Goal: Communication & Community: Answer question/provide support

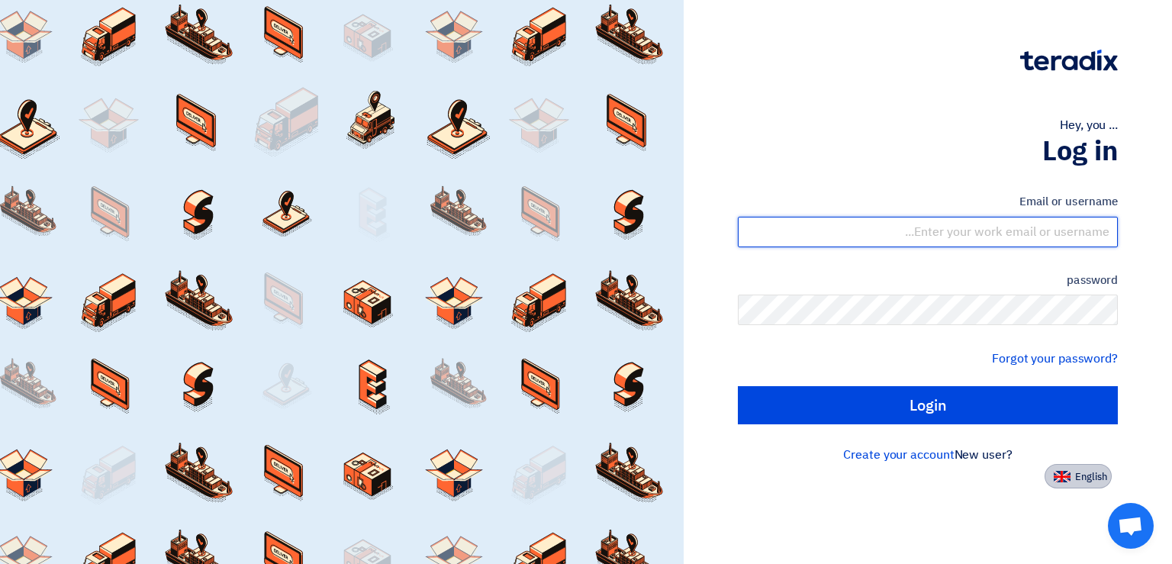
type input "[EMAIL_ADDRESS][DOMAIN_NAME]"
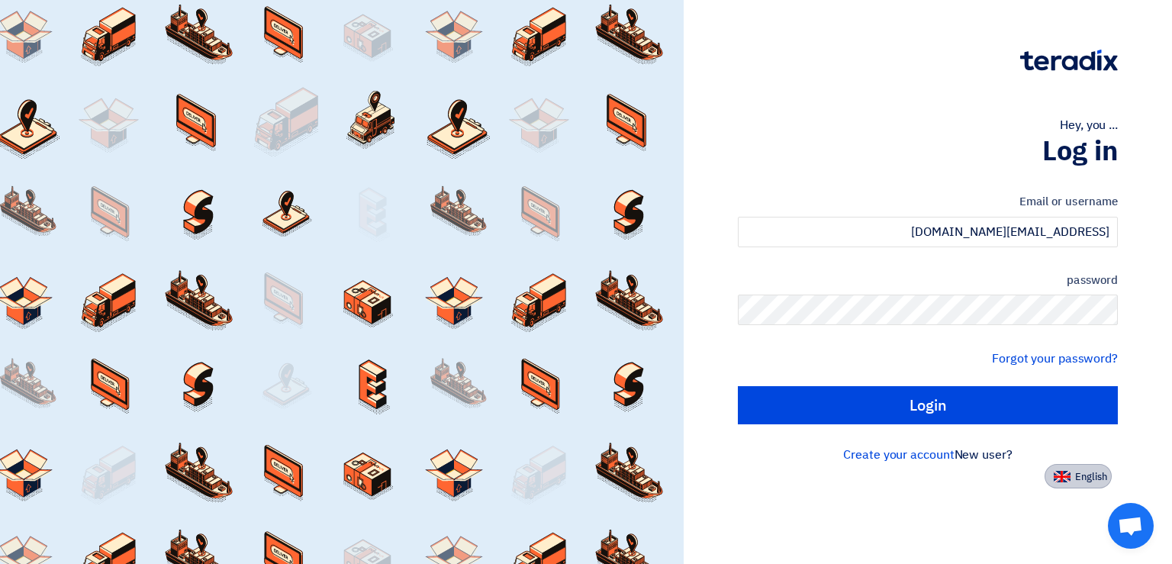
click at [1084, 469] on font "English" at bounding box center [1091, 476] width 32 height 14
type input "Sign in"
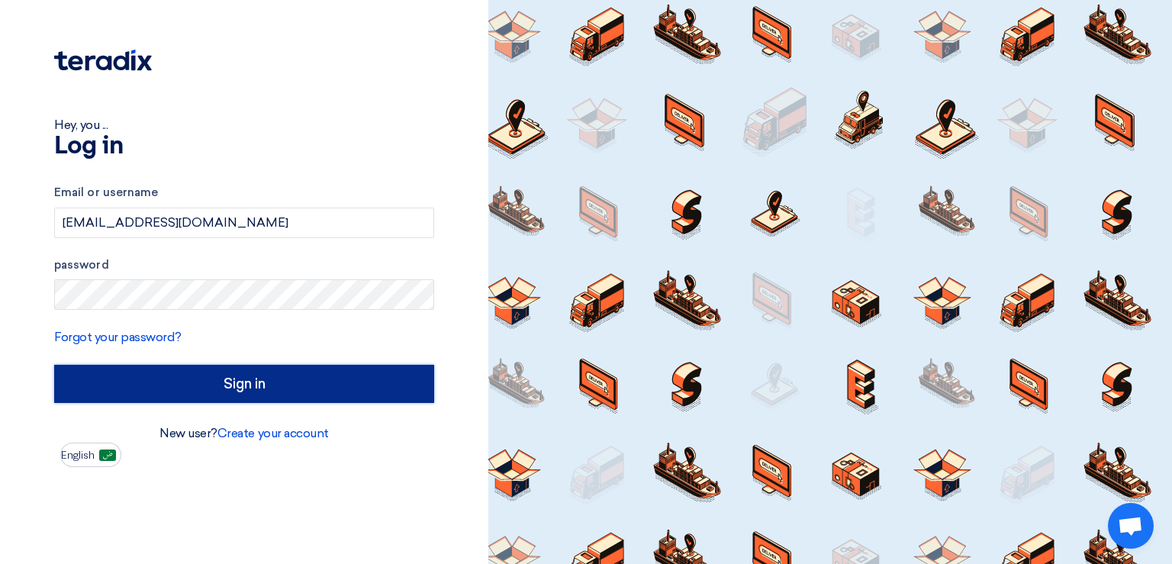
click at [275, 385] on input "Sign in" at bounding box center [244, 384] width 380 height 38
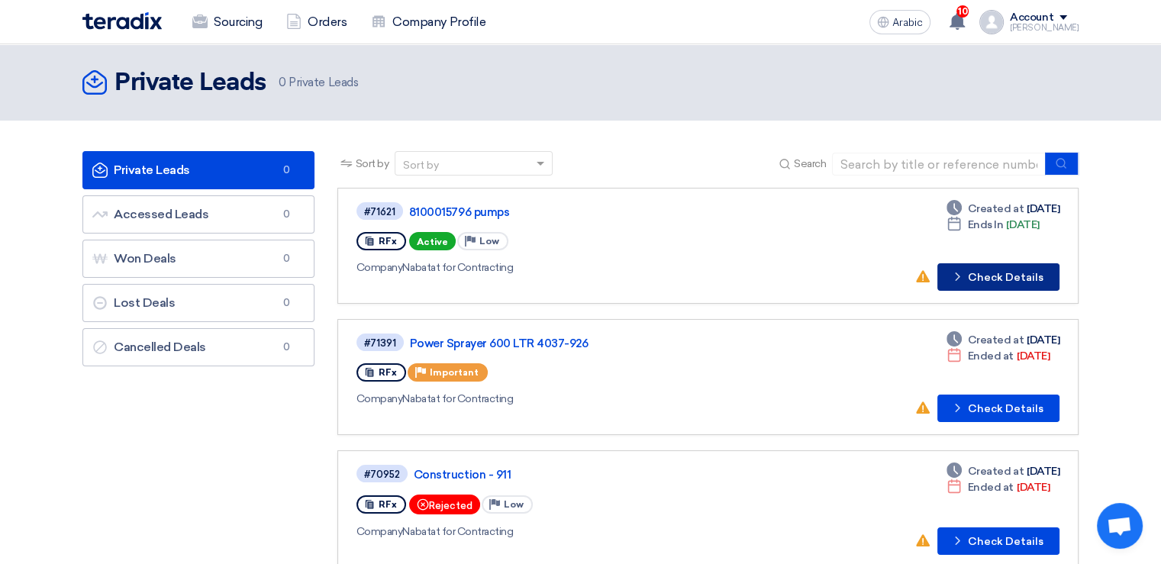
click at [1022, 272] on font "Check Details" at bounding box center [1006, 277] width 76 height 13
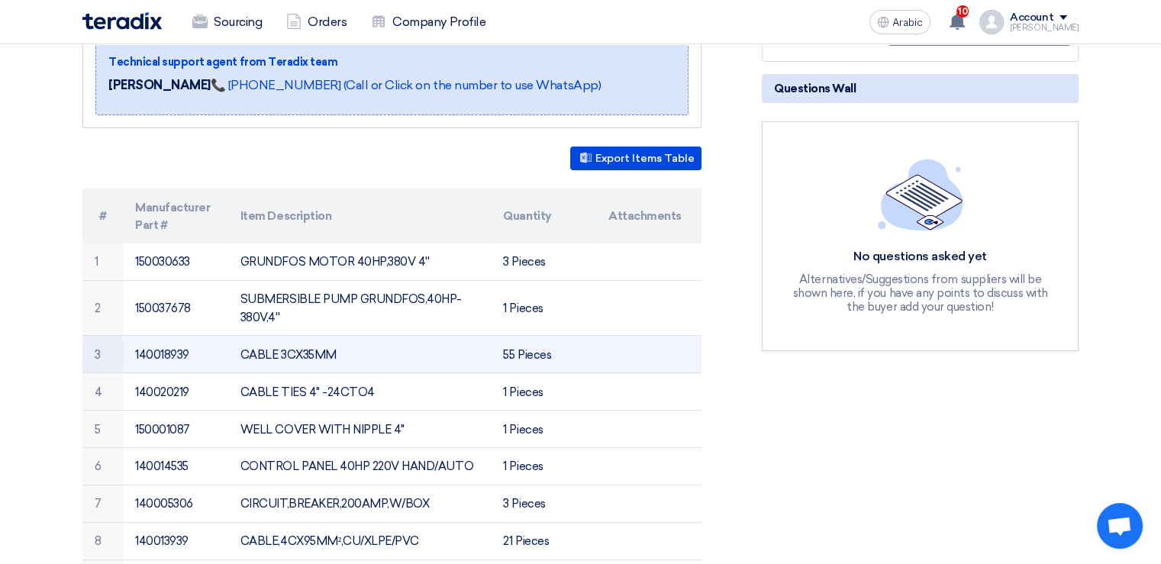
scroll to position [382, 0]
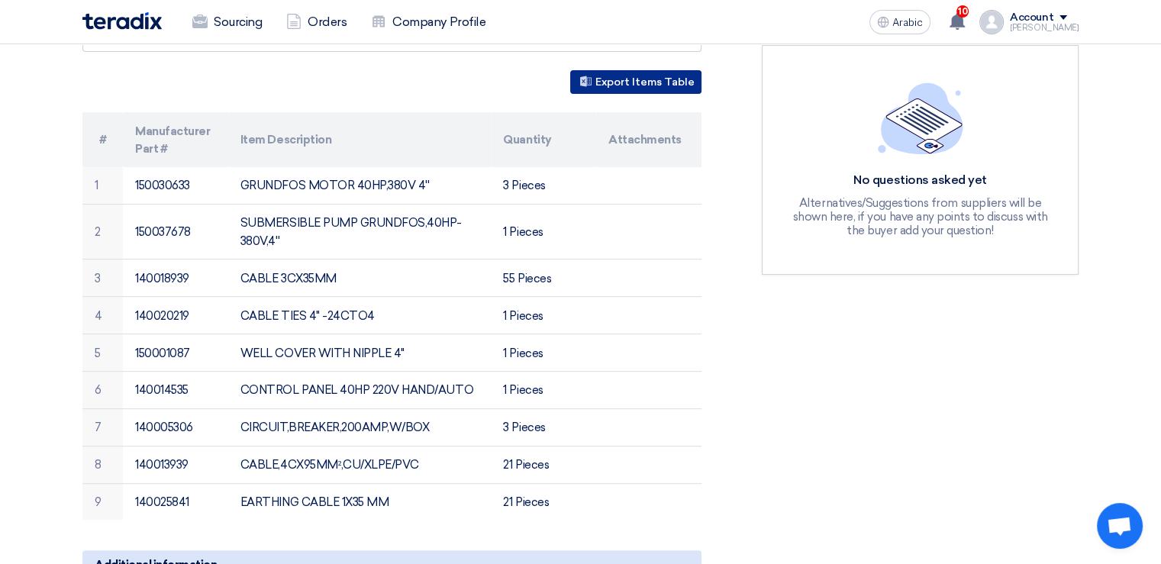
click at [641, 83] on font "Export Items Table" at bounding box center [644, 82] width 99 height 13
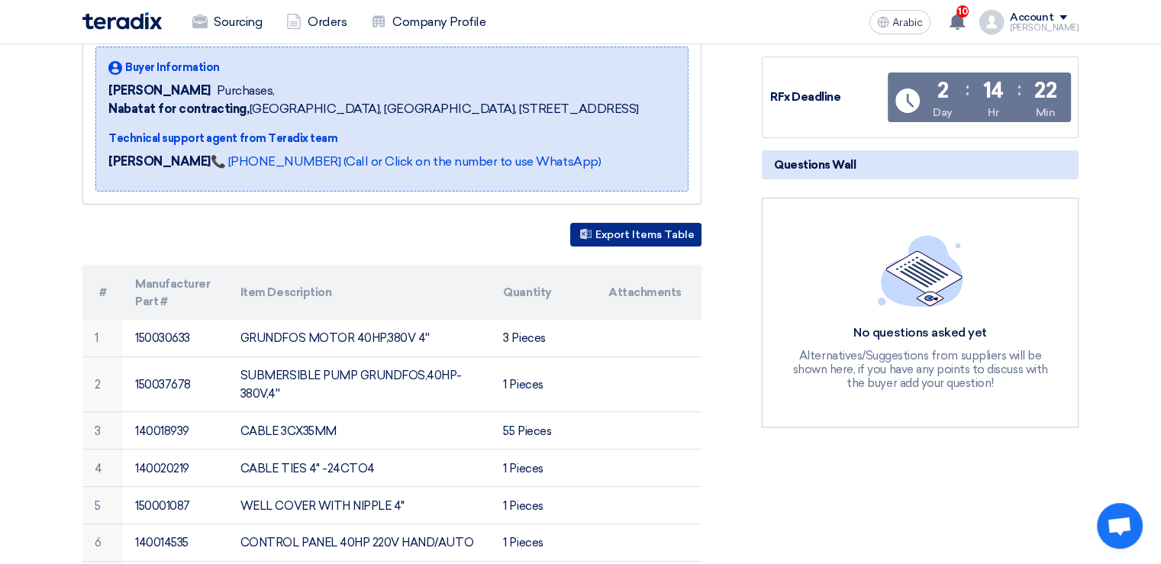
scroll to position [0, 0]
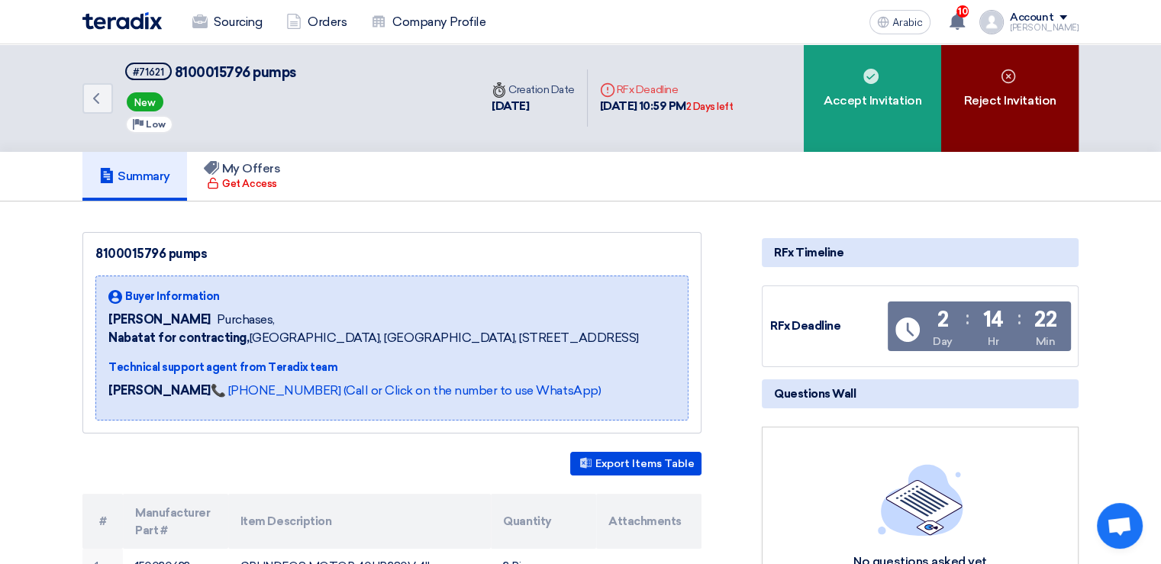
click at [1047, 111] on div "Reject Invitation" at bounding box center [1009, 98] width 137 height 108
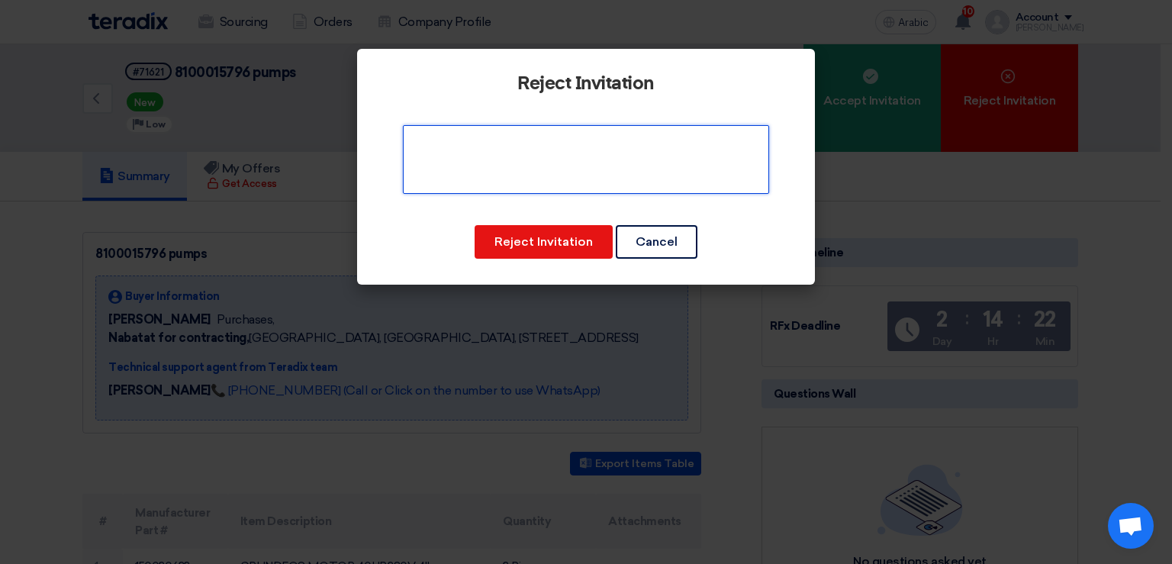
click at [523, 159] on textarea at bounding box center [586, 159] width 366 height 69
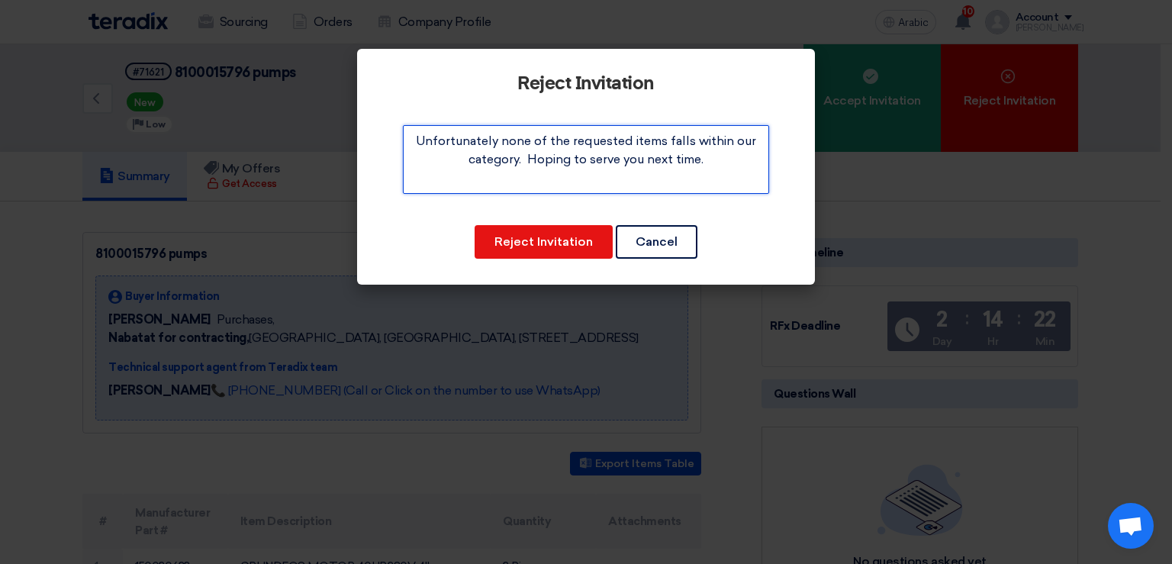
type textarea "Unfortunately none of the requested items falls within our category. Hoping to …"
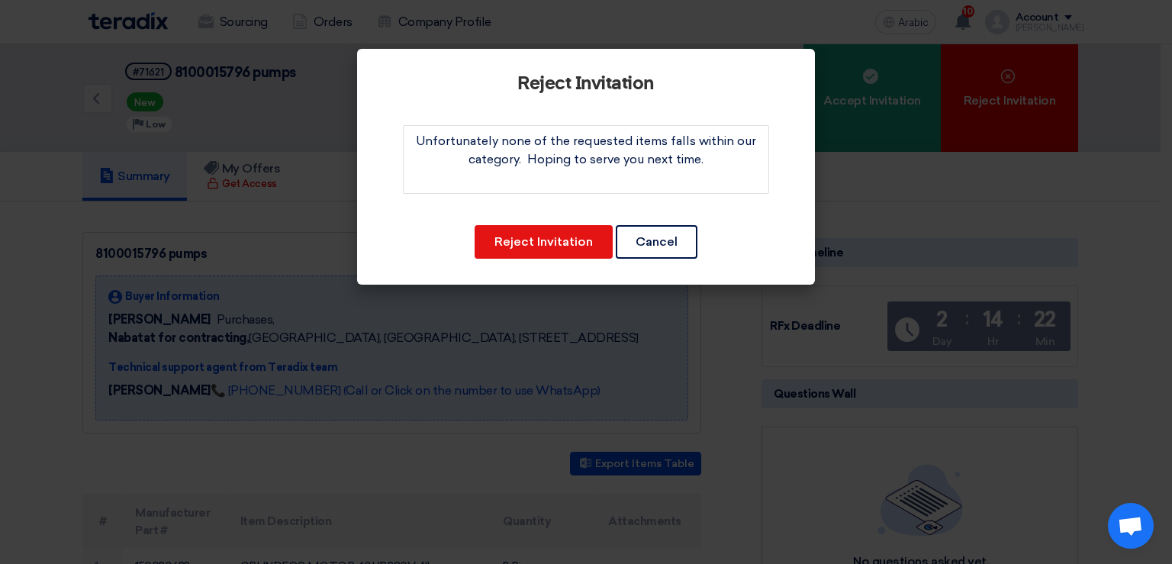
click at [545, 319] on modal-container "Reject Invitation Reject Invitation Cancel" at bounding box center [586, 282] width 1172 height 564
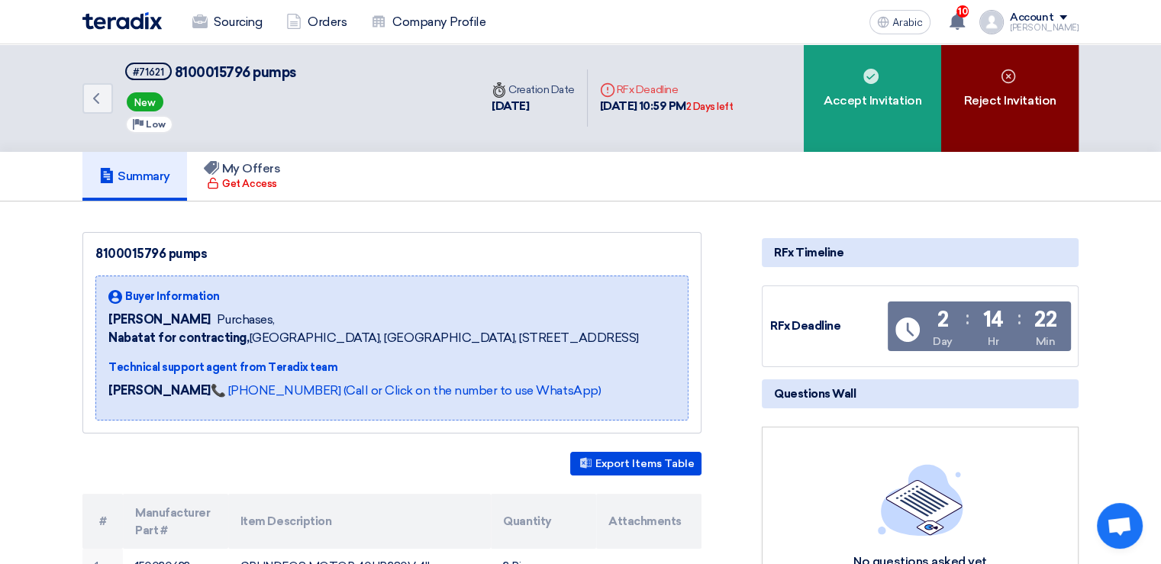
click at [1020, 80] on div "Reject Invitation" at bounding box center [1009, 98] width 137 height 108
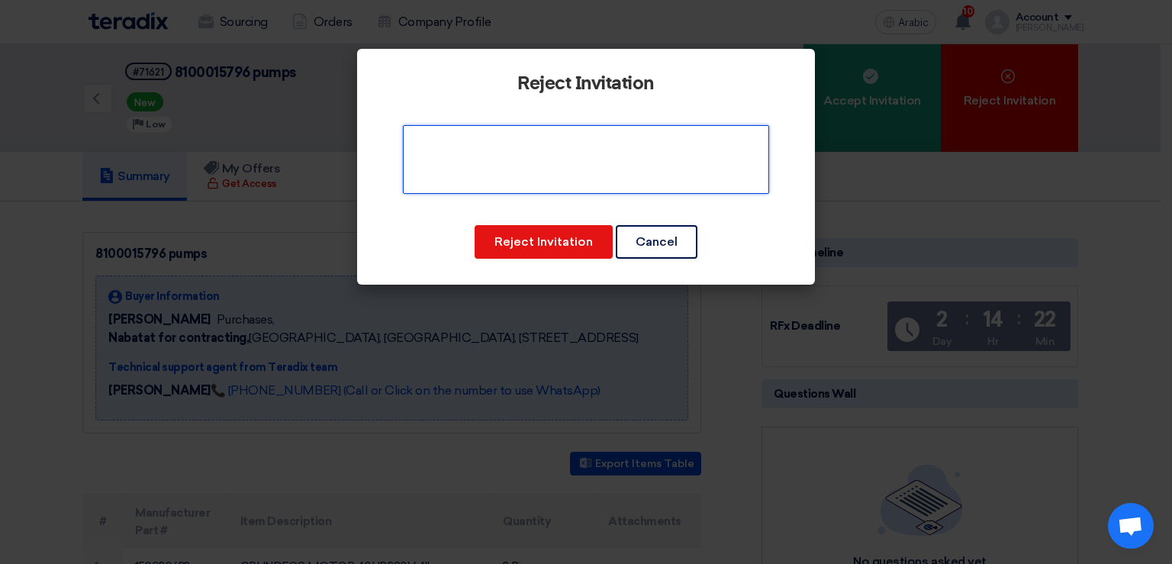
click at [581, 156] on textarea at bounding box center [586, 159] width 366 height 69
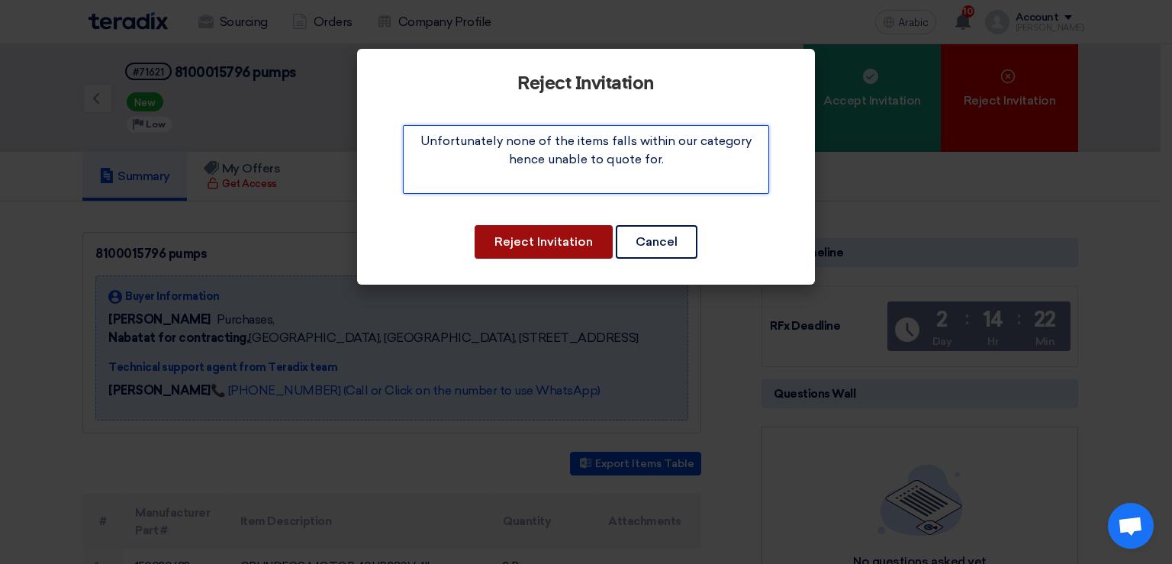
type textarea "Unfortunately none of the items falls within our category hence unable to quote…"
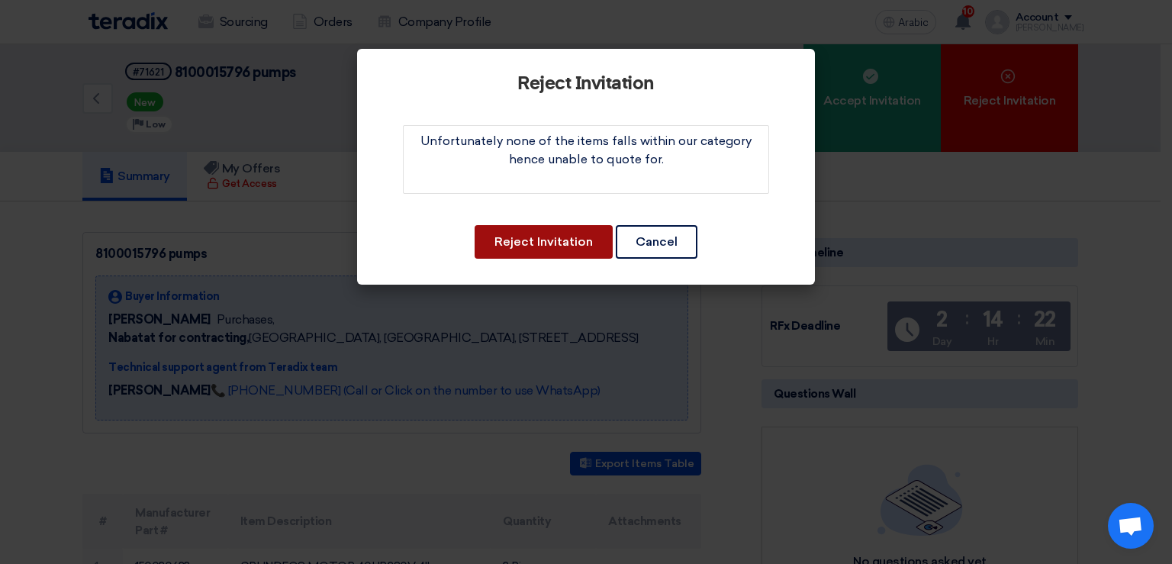
click at [549, 233] on button "Reject Invitation" at bounding box center [544, 242] width 138 height 34
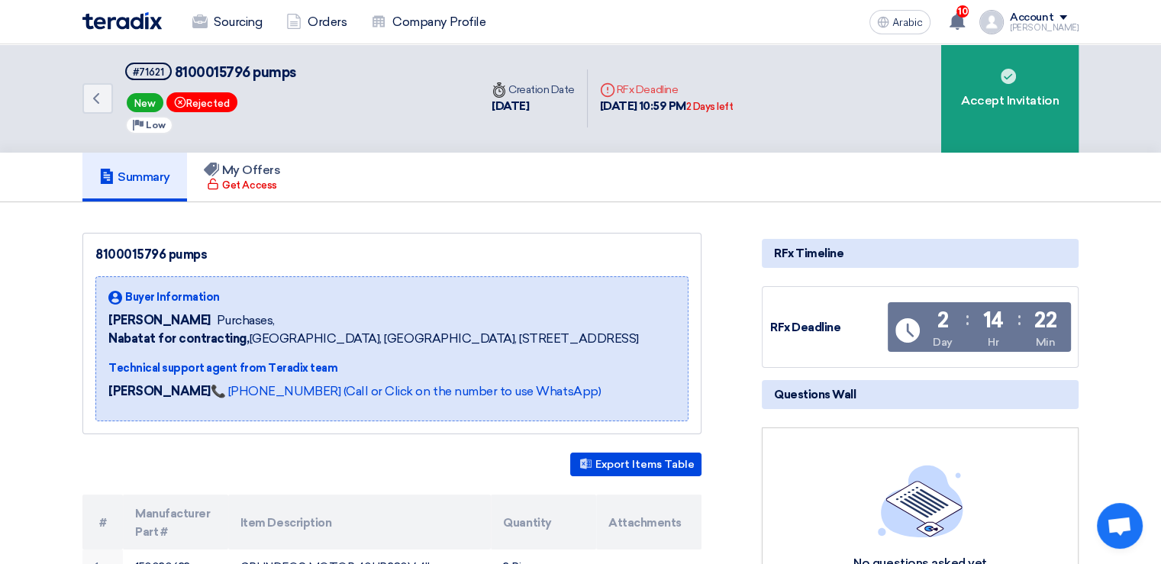
click at [142, 101] on font "New" at bounding box center [144, 103] width 21 height 11
click at [310, 114] on div "Back #71621 8100015796 pumps New Bookmark Rejected Priority Low" at bounding box center [280, 98] width 397 height 108
click at [330, 24] on font "Orders" at bounding box center [327, 21] width 39 height 14
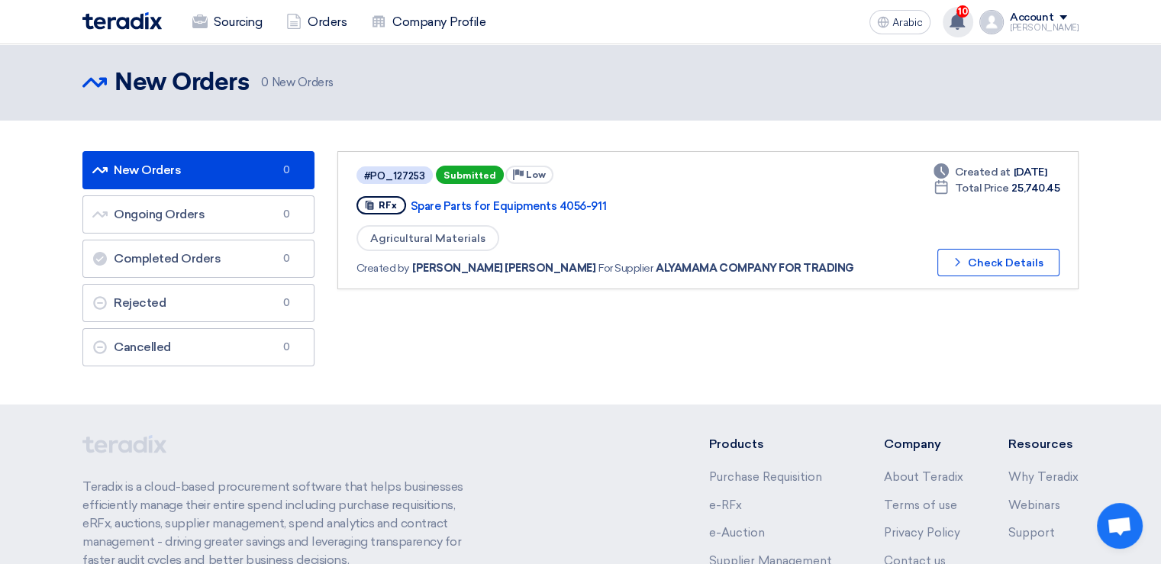
click at [960, 18] on use at bounding box center [956, 21] width 15 height 17
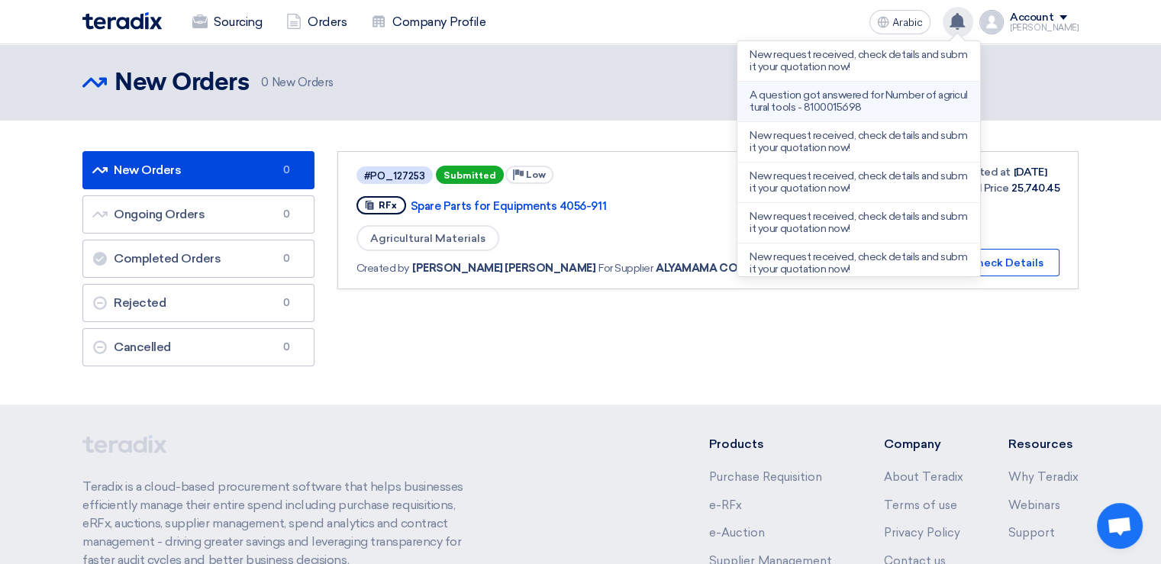
click at [893, 94] on font "A question got answered for Number of agricultural tools - 8100015698" at bounding box center [857, 101] width 217 height 25
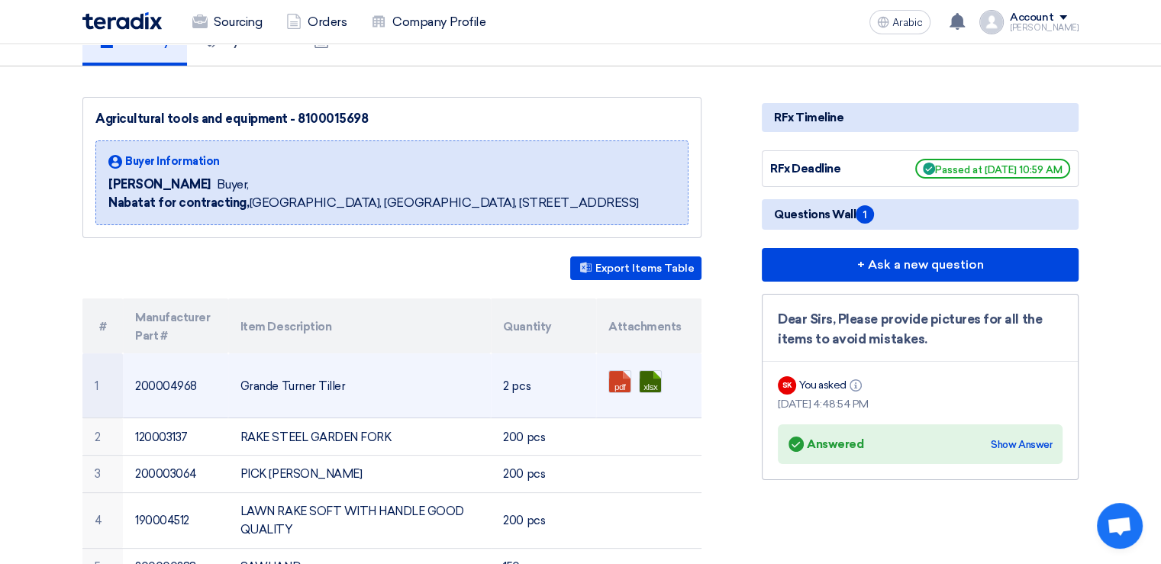
scroll to position [305, 0]
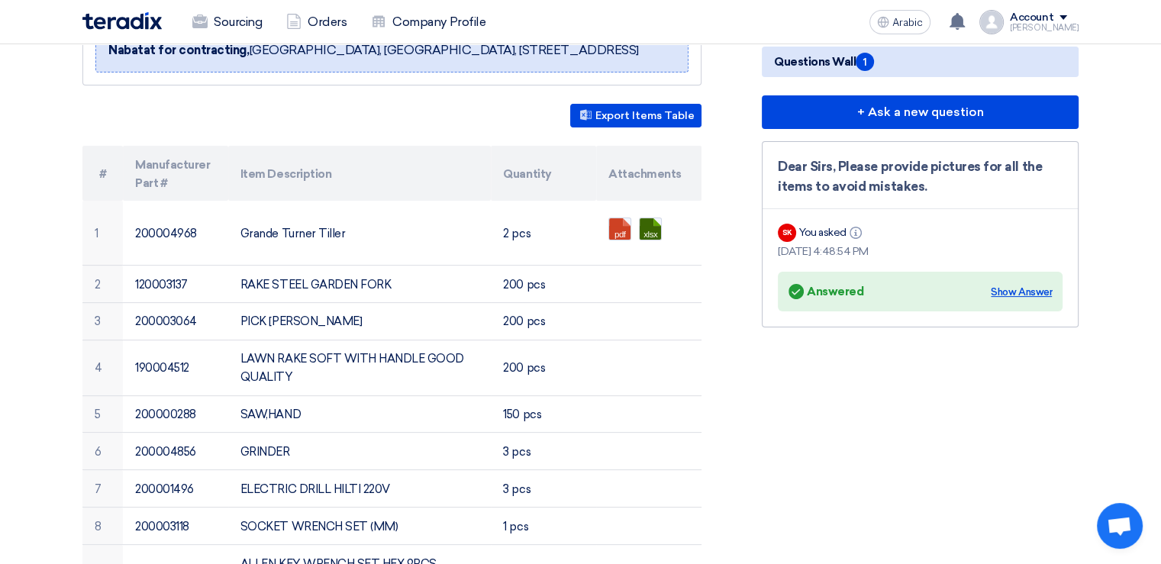
click at [1005, 288] on font "Show Answer" at bounding box center [1021, 291] width 61 height 11
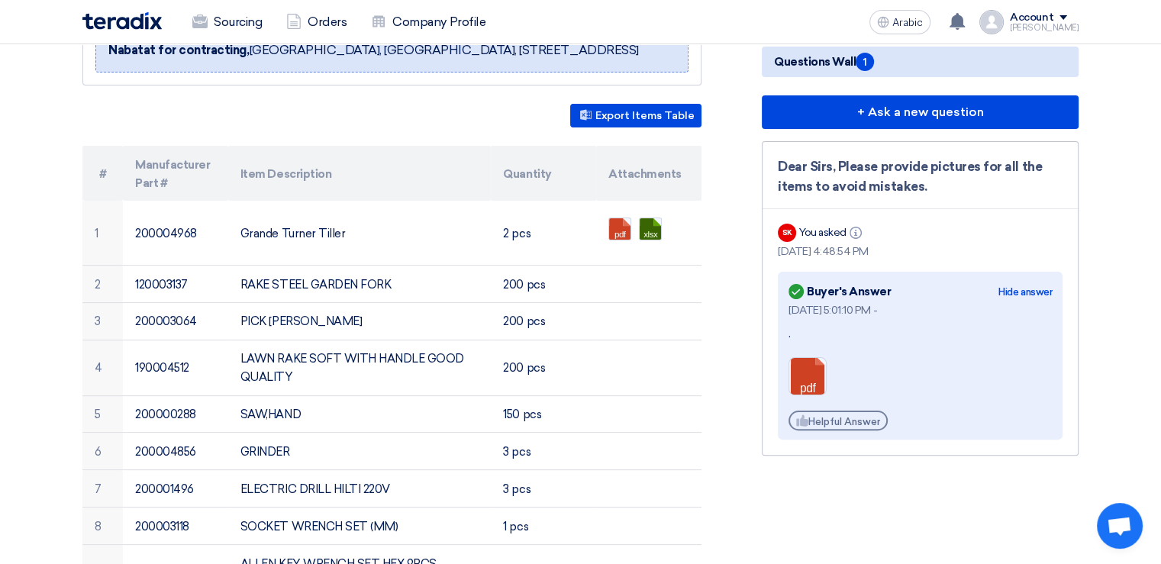
click at [855, 416] on font "Helpful Answer" at bounding box center [844, 421] width 72 height 11
click at [808, 374] on link at bounding box center [850, 404] width 122 height 92
click at [807, 371] on link at bounding box center [850, 404] width 122 height 92
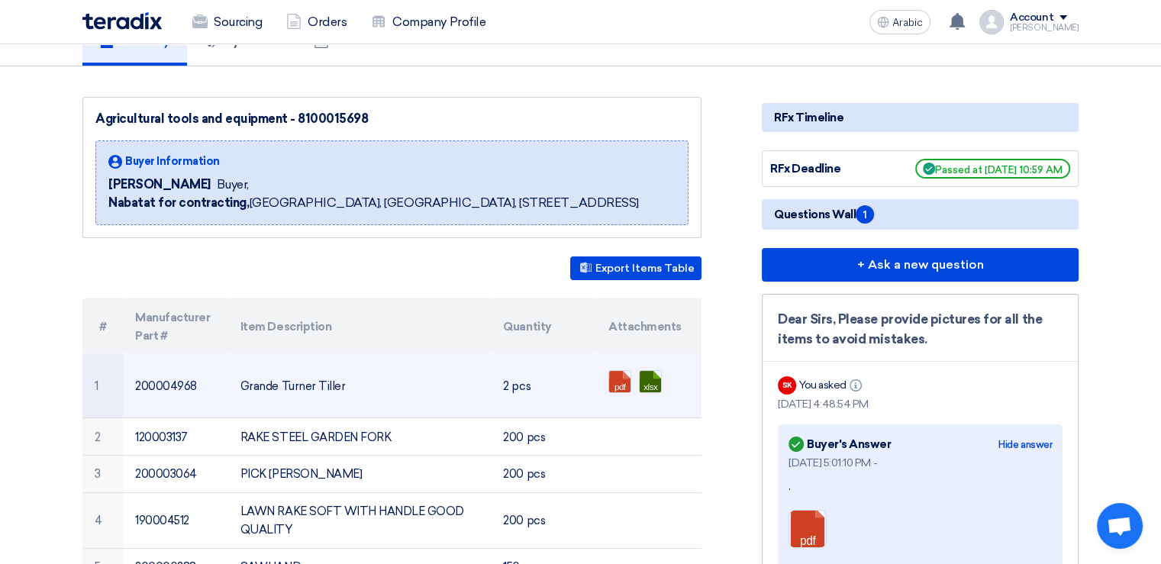
scroll to position [0, 0]
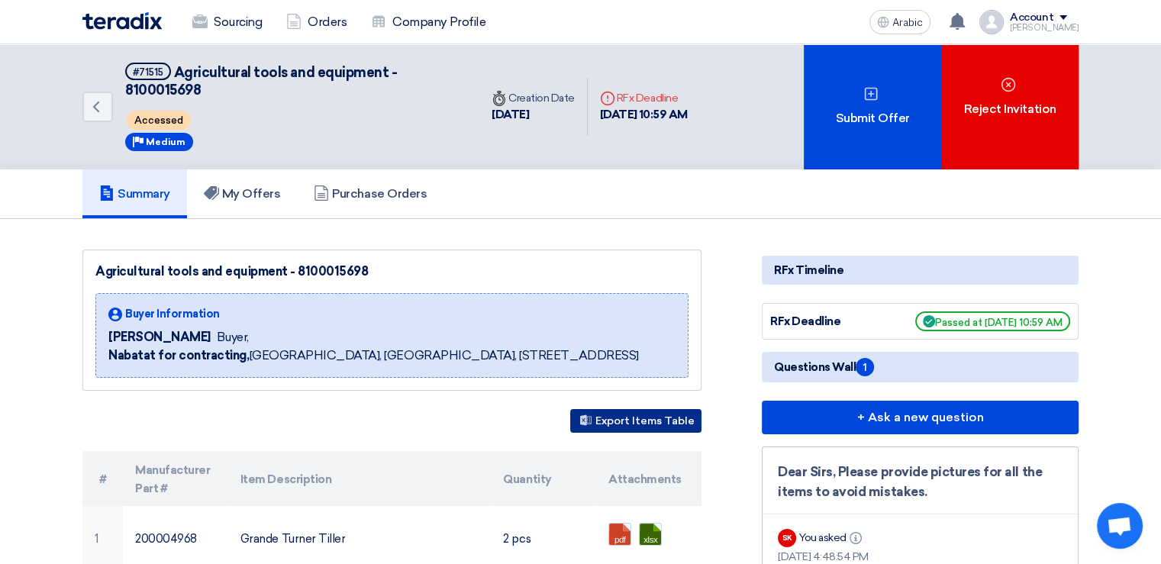
click at [642, 419] on font "Export Items Table" at bounding box center [644, 421] width 99 height 13
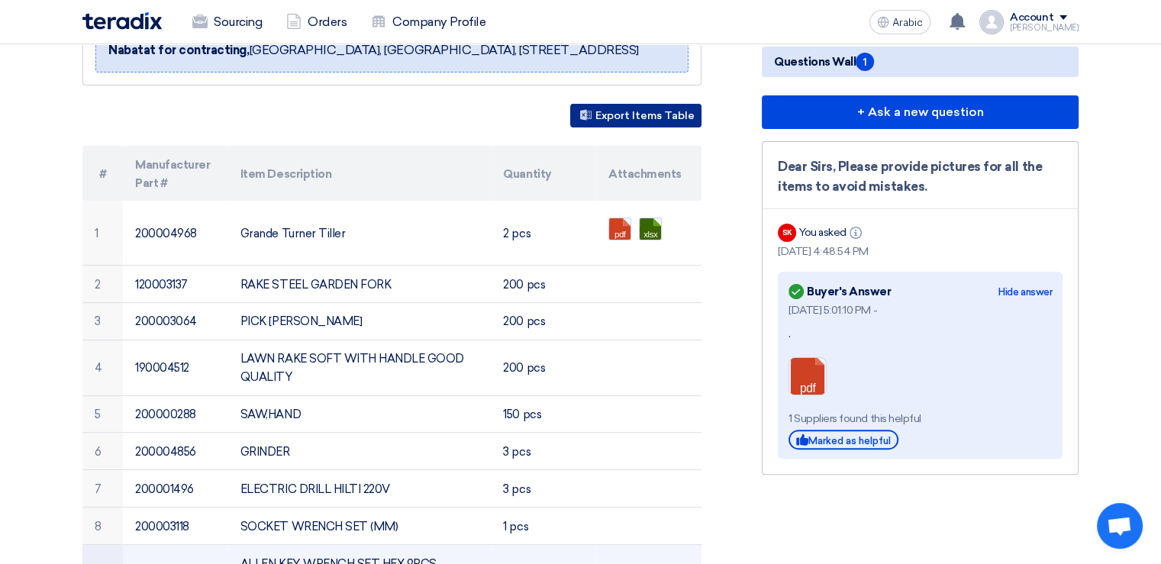
scroll to position [229, 0]
